Goal: Check status: Check status

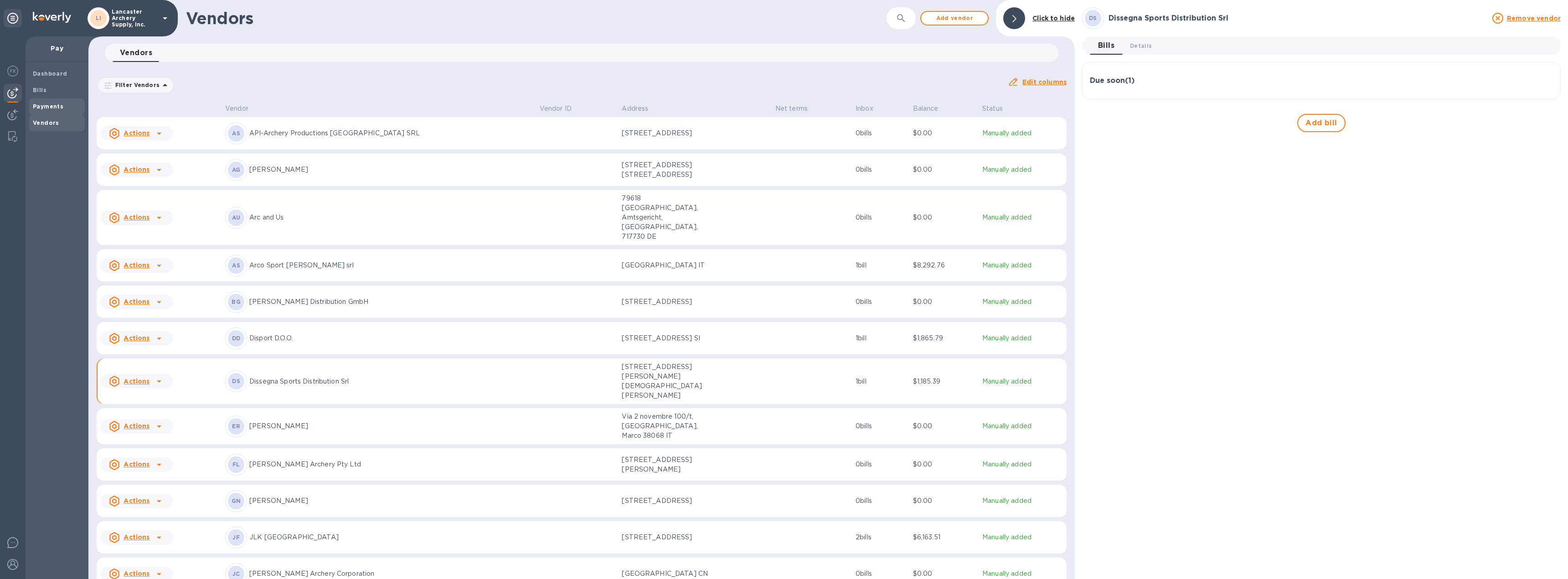
click at [54, 104] on b "Payments" at bounding box center [48, 106] width 30 height 7
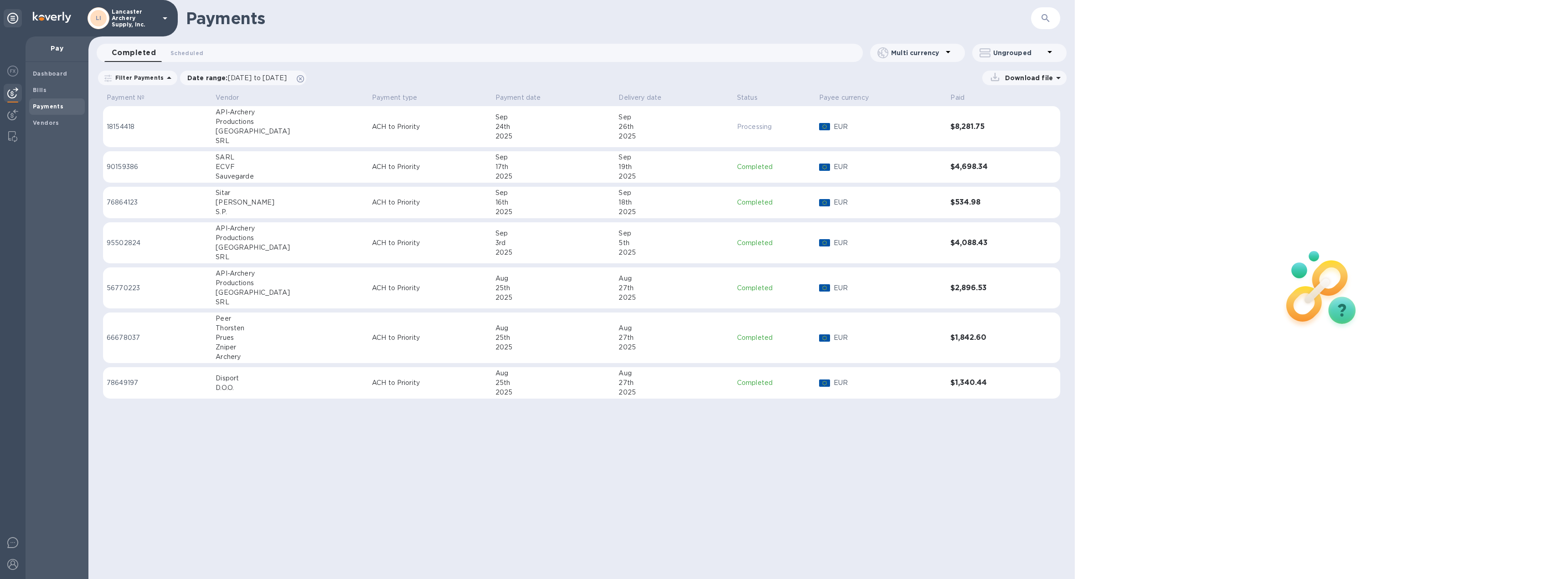
click at [412, 130] on p "ACH to Priority" at bounding box center [430, 127] width 116 height 10
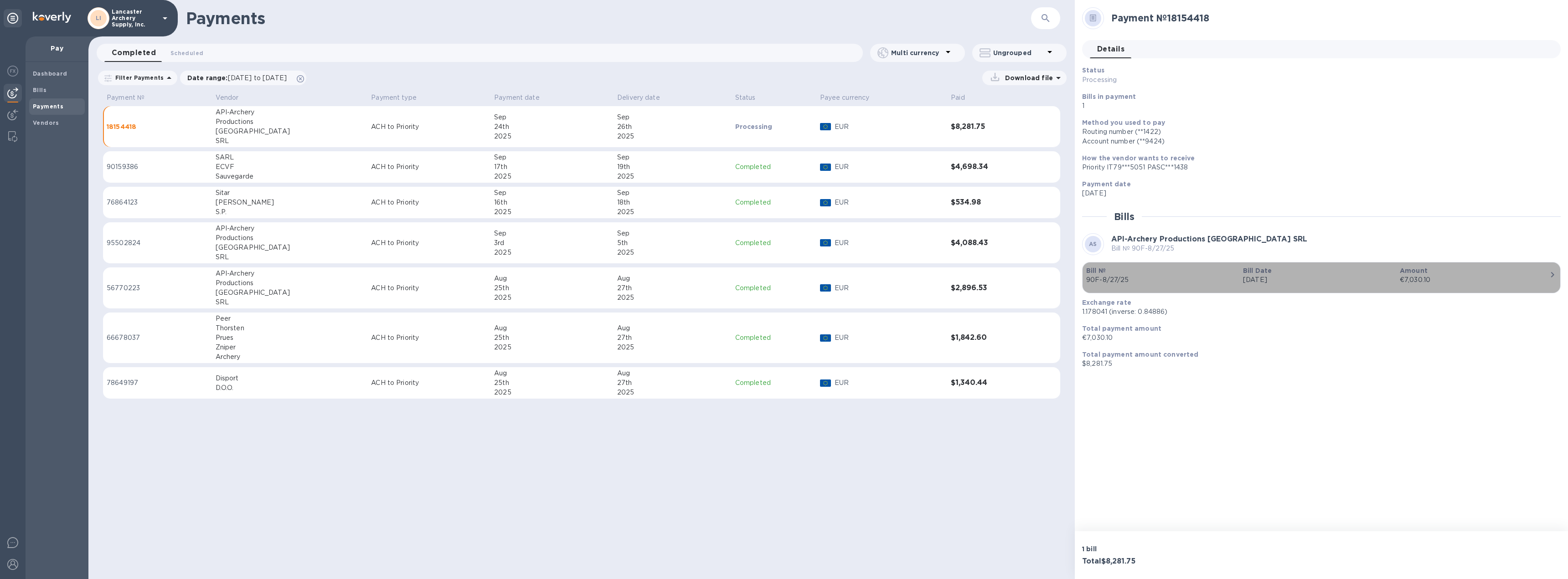
click at [1533, 279] on div "€7,030.10" at bounding box center [1475, 280] width 150 height 10
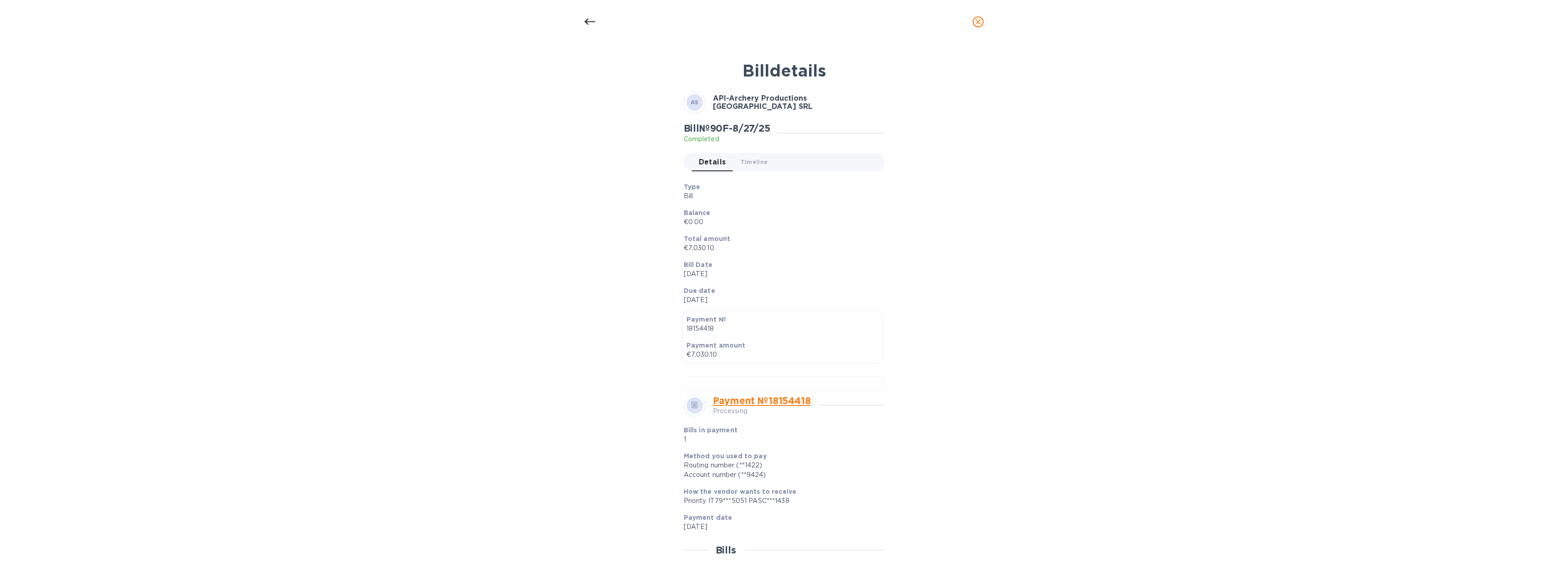
click at [976, 22] on icon "close" at bounding box center [978, 21] width 9 height 9
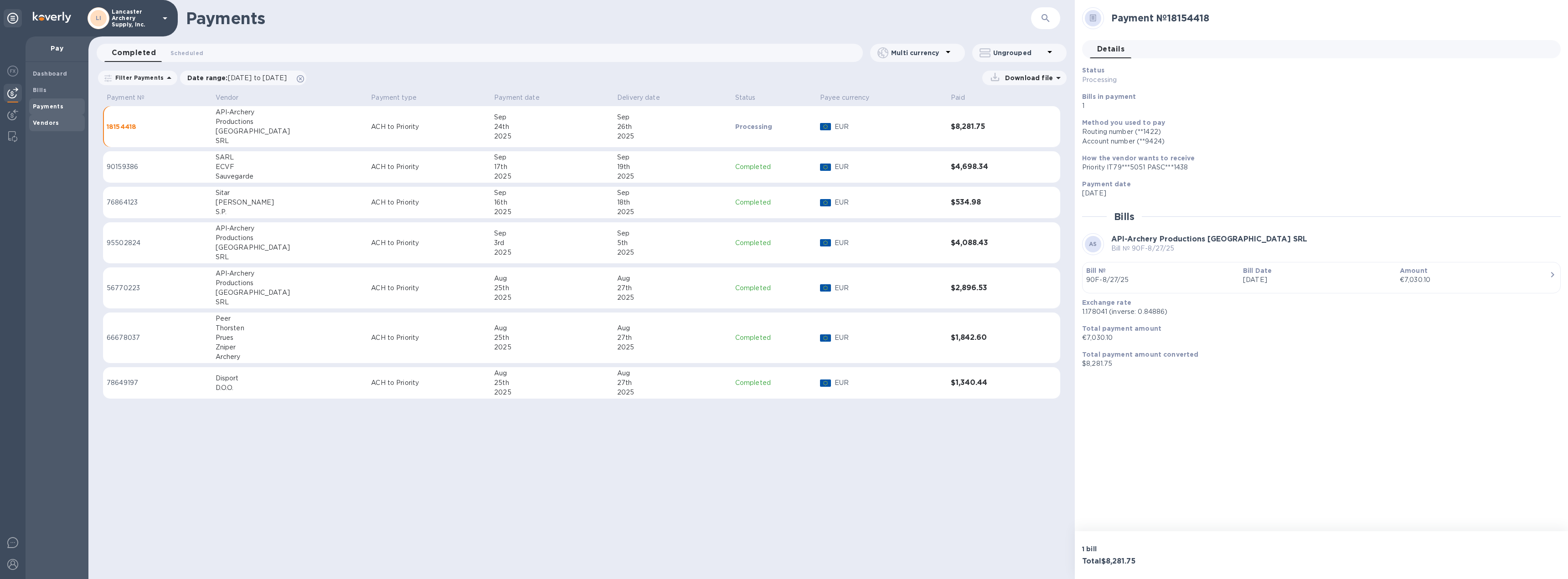
click at [37, 120] on b "Vendors" at bounding box center [46, 122] width 26 height 7
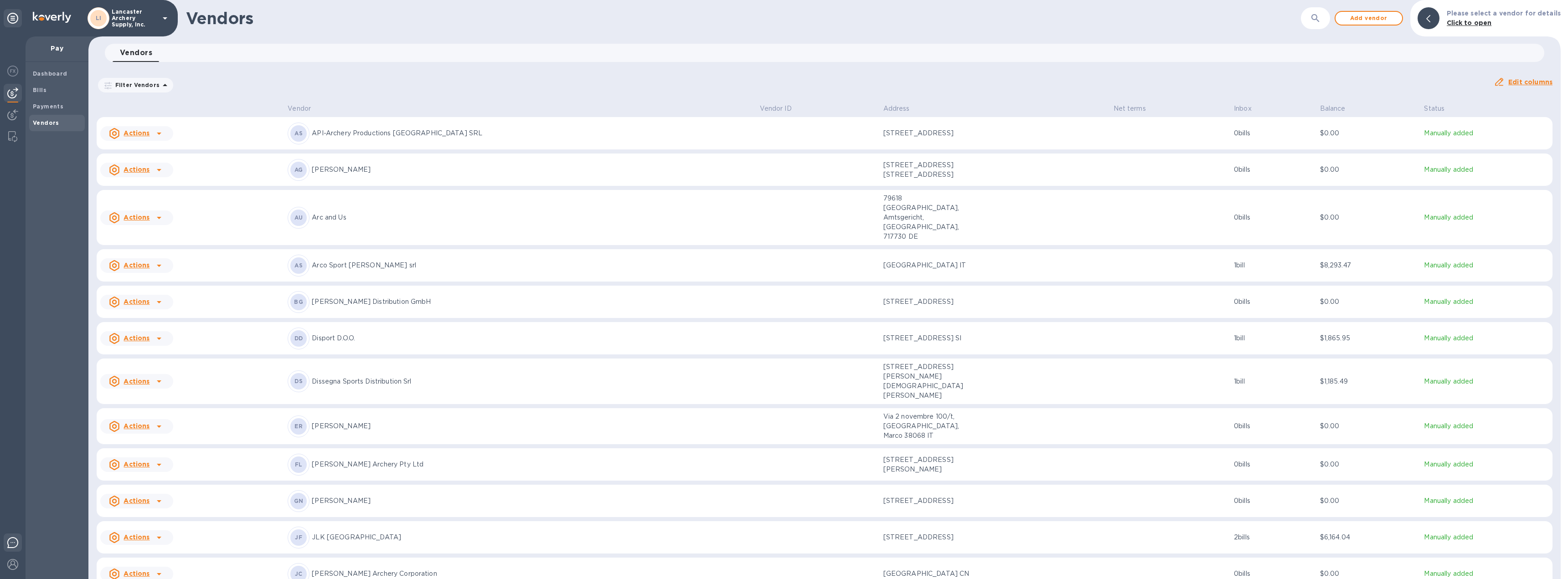
click at [10, 546] on img at bounding box center [13, 543] width 11 height 11
click at [10, 538] on img at bounding box center [13, 543] width 11 height 11
click at [13, 562] on img at bounding box center [13, 564] width 11 height 11
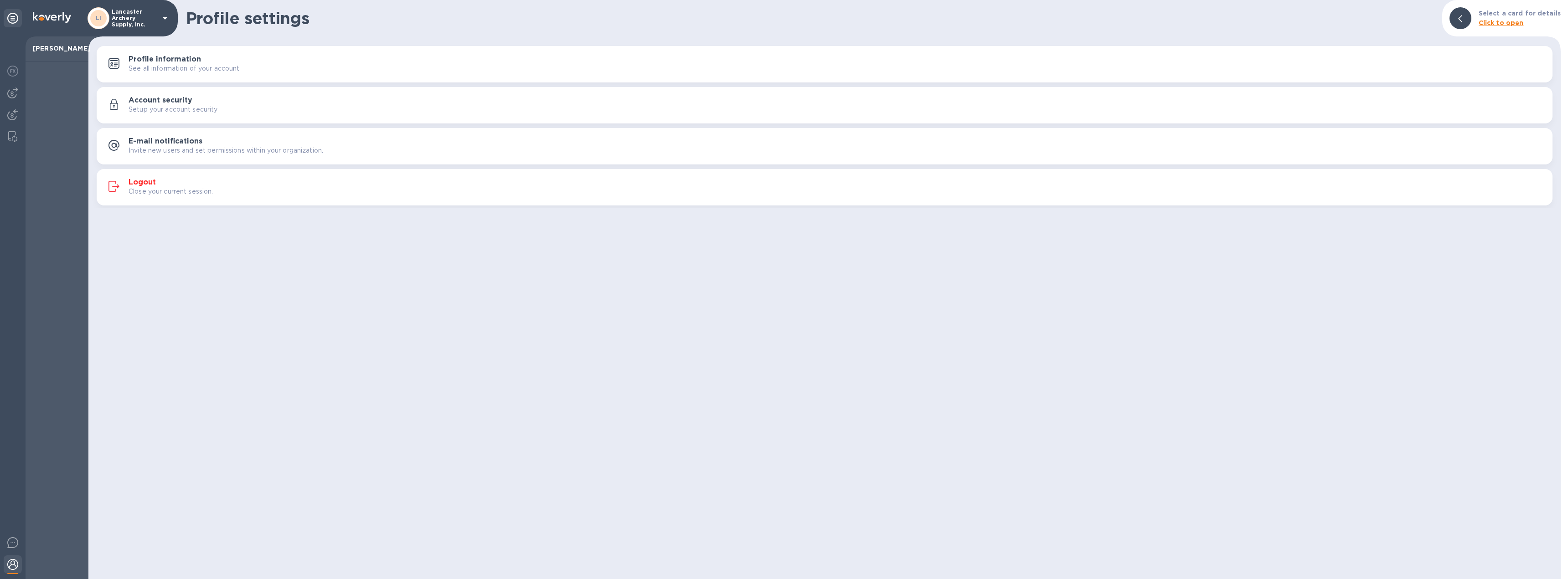
click at [150, 177] on div "Logout Close your current session." at bounding box center [825, 187] width 1445 height 22
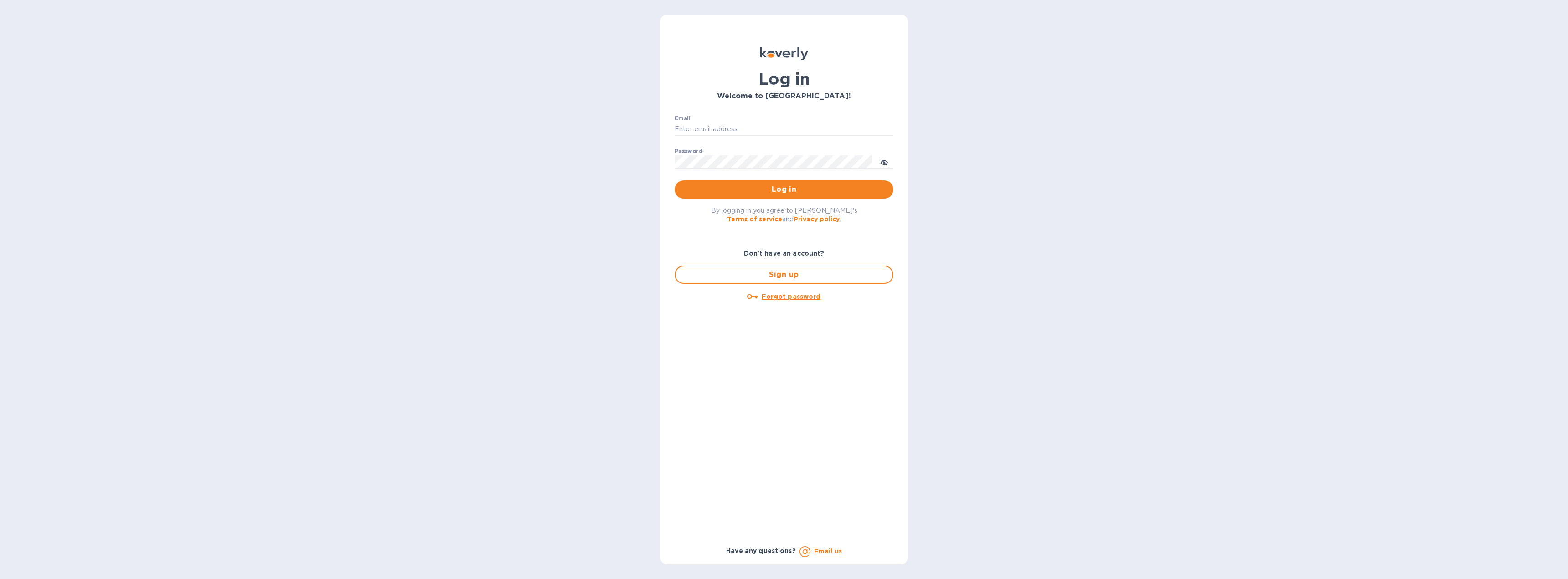
type input "[EMAIL_ADDRESS][DOMAIN_NAME]"
